Goal: Navigation & Orientation: Find specific page/section

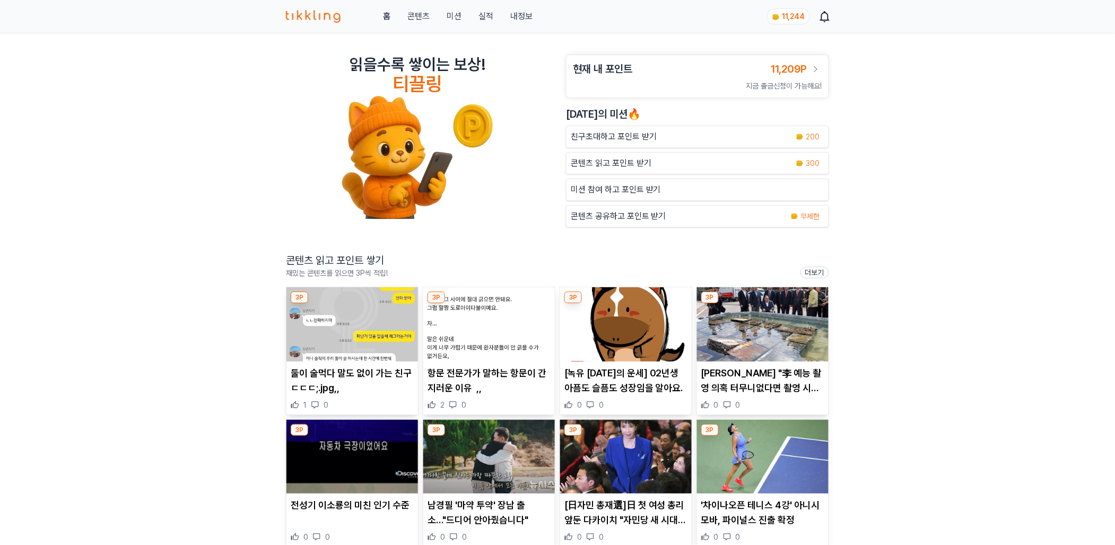
click at [364, 355] on img at bounding box center [352, 324] width 132 height 74
click at [505, 338] on img at bounding box center [489, 324] width 132 height 74
click at [590, 337] on img at bounding box center [626, 324] width 132 height 74
click at [764, 321] on img at bounding box center [763, 324] width 132 height 74
click at [367, 473] on img at bounding box center [352, 457] width 132 height 74
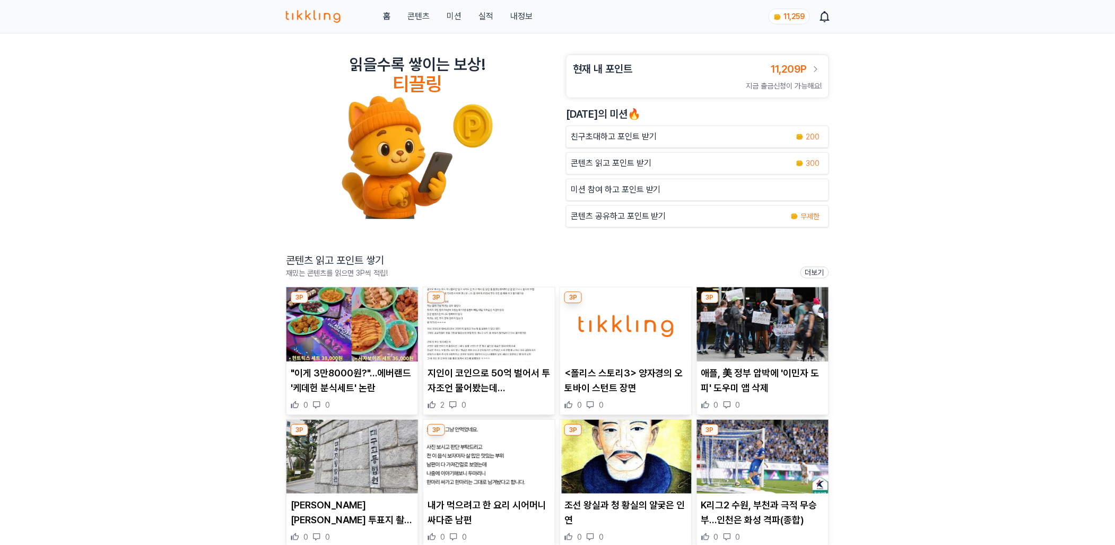
click at [357, 338] on img at bounding box center [352, 324] width 132 height 74
click at [201, 291] on div "읽을수록 쌓이는 보상! 티끌링 현재 내 포인트 11,209P 지금 출금신청이 가능해요! 오늘의 미션🔥 친구초대하고 포인트 받기 200 콘텐츠 …" at bounding box center [557, 376] width 1115 height 687
click at [482, 19] on link "실적" at bounding box center [485, 16] width 15 height 13
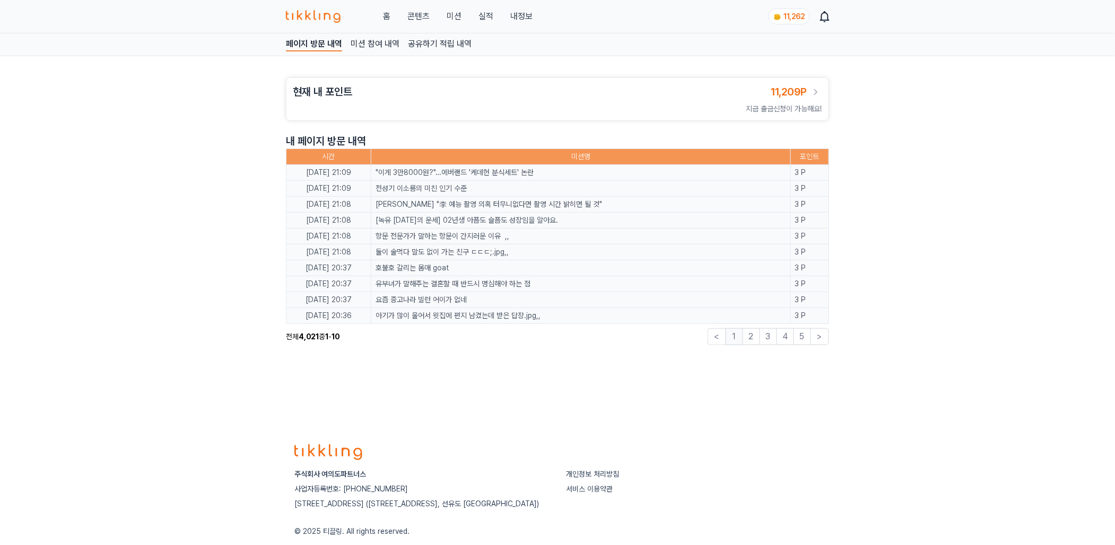
click at [425, 15] on link "콘텐츠" at bounding box center [418, 16] width 22 height 13
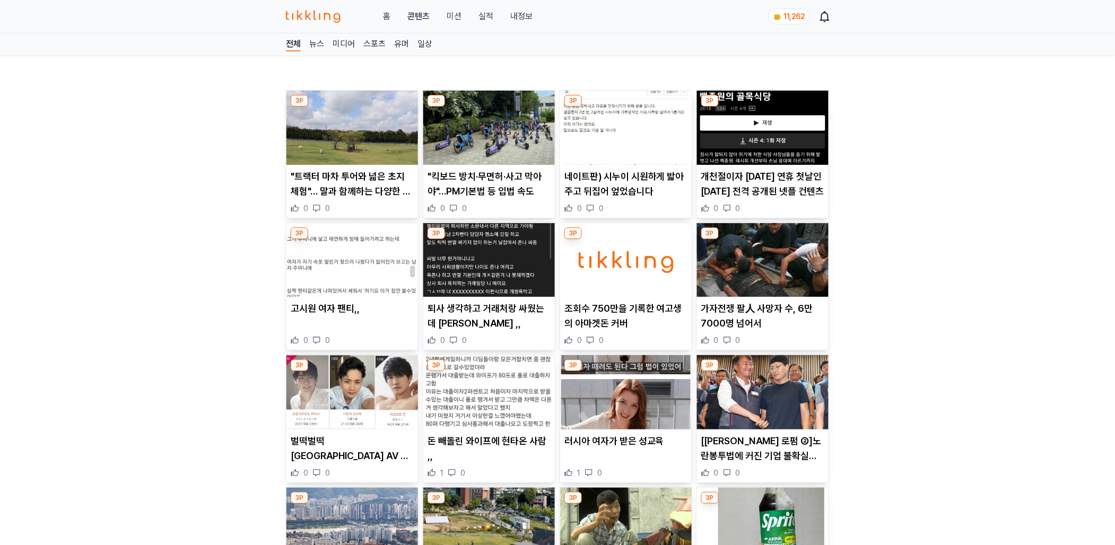
click at [351, 162] on img at bounding box center [352, 128] width 132 height 74
click at [519, 20] on link "내정보" at bounding box center [521, 16] width 22 height 13
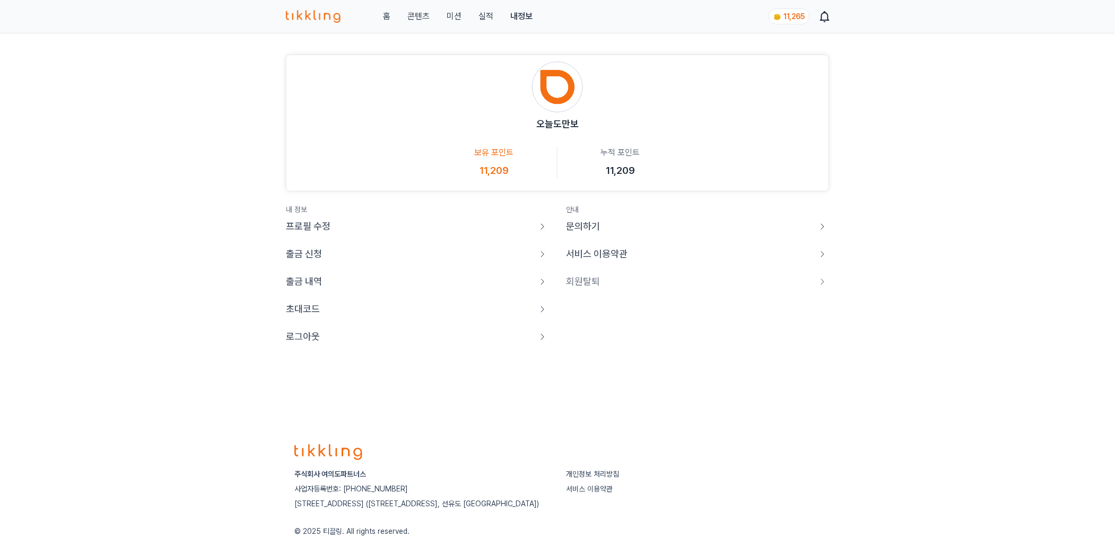
click at [308, 334] on p "로그아웃" at bounding box center [303, 336] width 34 height 15
